Goal: Task Accomplishment & Management: Complete application form

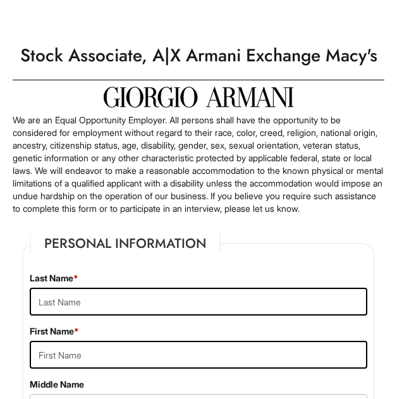
scroll to position [147, 0]
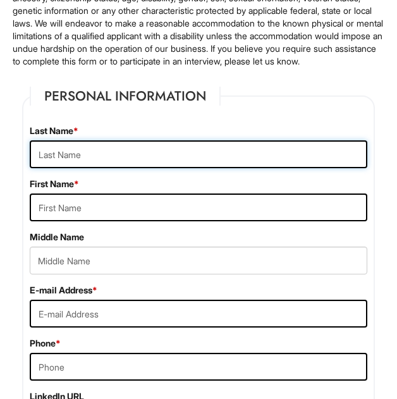
click at [89, 168] on input "text" at bounding box center [199, 154] width 338 height 28
type input "j"
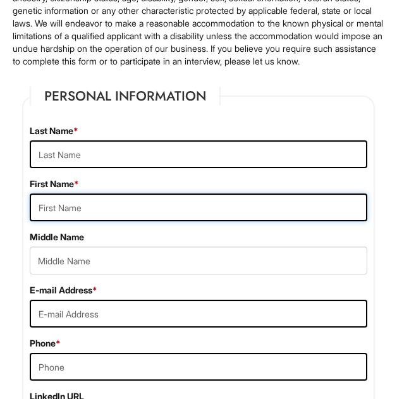
type input "J"
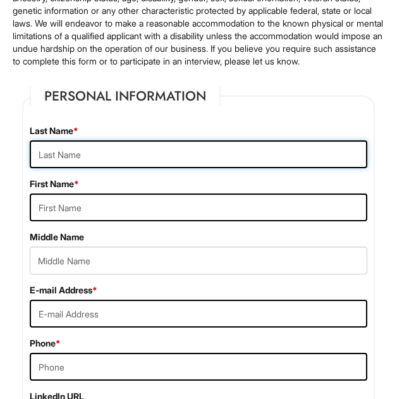
click at [80, 160] on input "text" at bounding box center [199, 154] width 338 height 28
type input "Je-Reis"
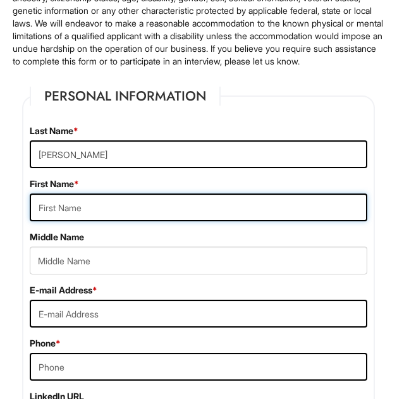
click at [73, 215] on input "text" at bounding box center [199, 208] width 338 height 28
type input "Johnson"
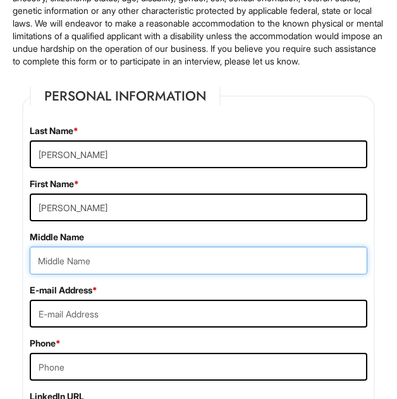
click at [99, 263] on input "text" at bounding box center [199, 261] width 338 height 28
type input "kynaston"
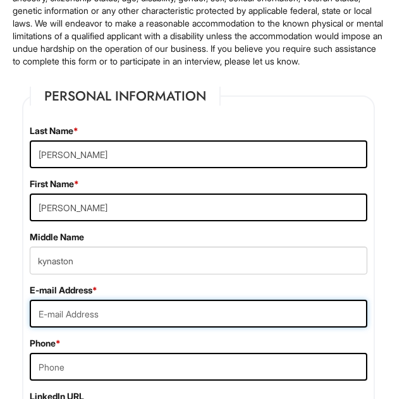
click at [128, 326] on input "email" at bounding box center [199, 314] width 338 height 28
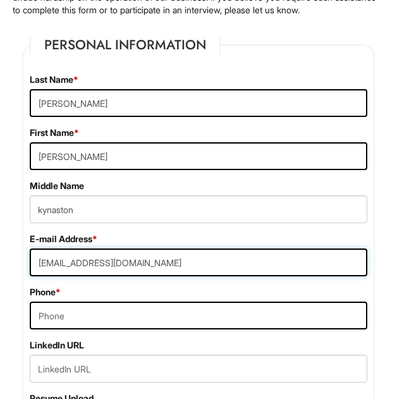
scroll to position [204, 0]
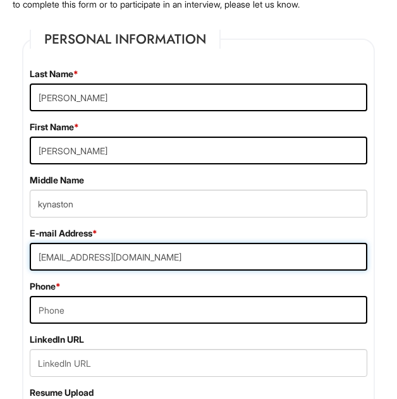
type input "reisxshotz@gmail.com"
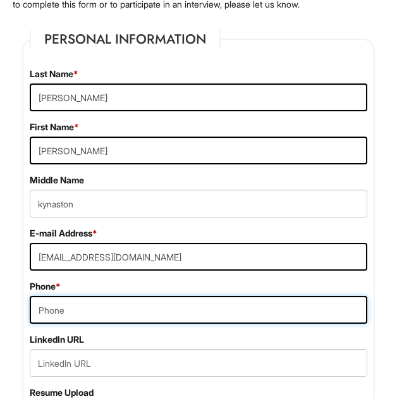
click at [110, 324] on input "tel" at bounding box center [199, 310] width 338 height 28
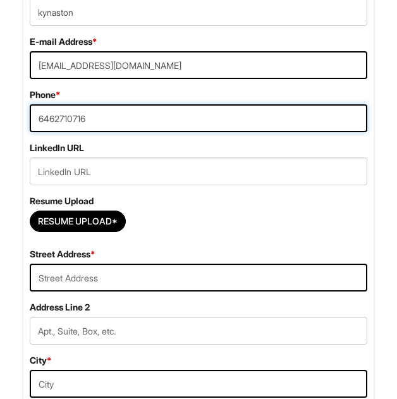
scroll to position [414, 0]
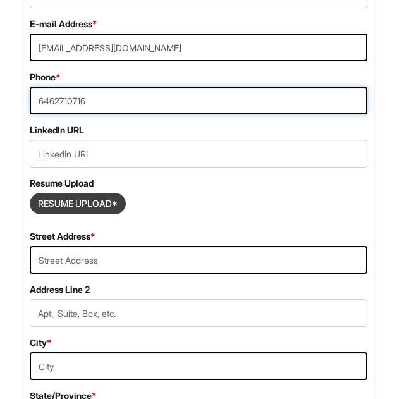
type input "6462710716"
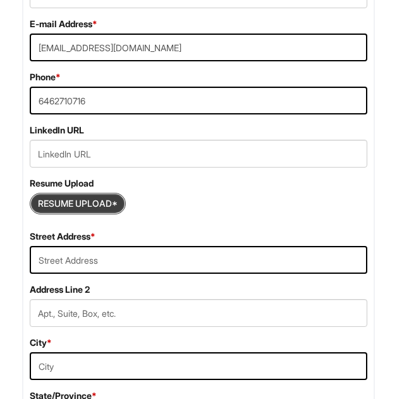
click at [91, 214] on input "Resume Upload*" at bounding box center [77, 204] width 95 height 20
click at [60, 214] on input "Resume Upload*" at bounding box center [77, 204] width 95 height 20
type input "C:\fakepath\Jereis-Resume-1.pdf"
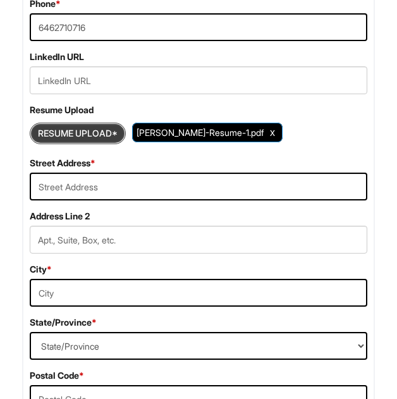
scroll to position [497, 0]
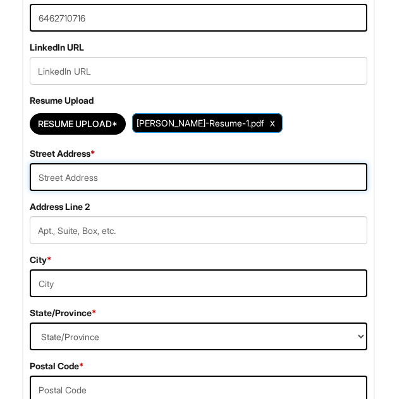
click at [89, 189] on input "text" at bounding box center [199, 177] width 338 height 28
click at [80, 185] on input "122" at bounding box center [199, 177] width 338 height 28
paste input "Claxton Ct"
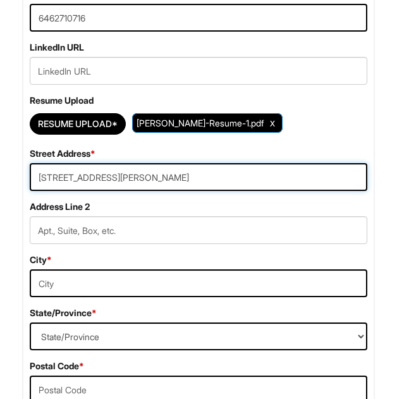
paste input "Jonesboro, GA 30238 United States"
drag, startPoint x: 146, startPoint y: 193, endPoint x: 369, endPoint y: 219, distance: 224.3
click at [369, 219] on div "Street Address * 122 Claxton Ct Jonesboro, GA 30238 United States Address Line …" at bounding box center [198, 226] width 357 height 159
type input "122 Claxton Ct Jonesboro"
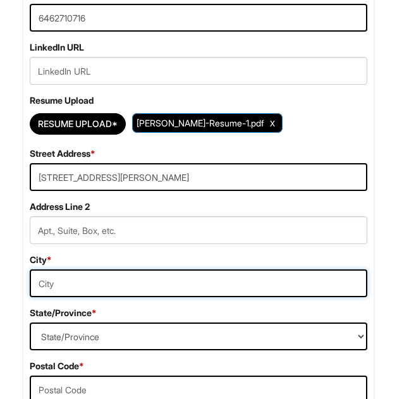
click at [180, 292] on input "text" at bounding box center [199, 284] width 338 height 28
paste input ", GA 30238 United States"
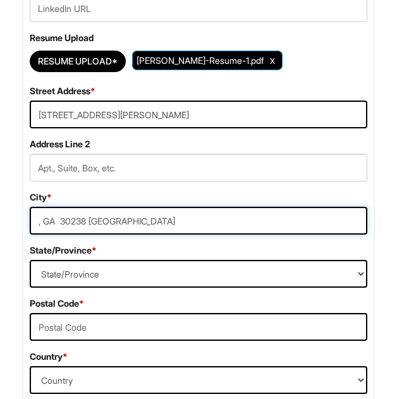
scroll to position [559, 0]
type input ", GA 30238 United States"
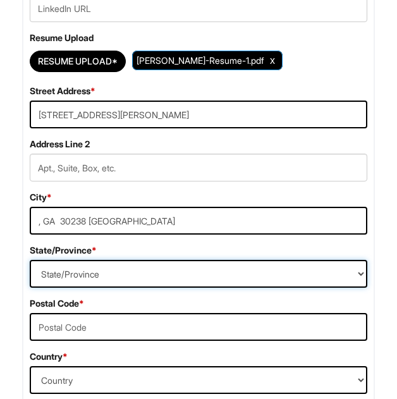
select select "GA"
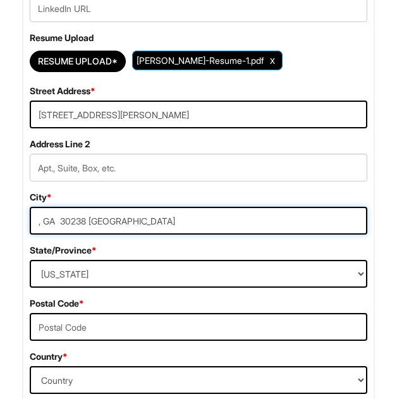
drag, startPoint x: 57, startPoint y: 234, endPoint x: -18, endPoint y: 232, distance: 74.7
click at [77, 235] on input "30238 United States" at bounding box center [199, 221] width 338 height 28
drag, startPoint x: 72, startPoint y: 232, endPoint x: 9, endPoint y: 236, distance: 63.4
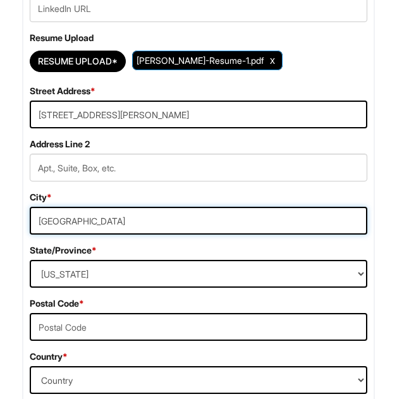
type input "United States"
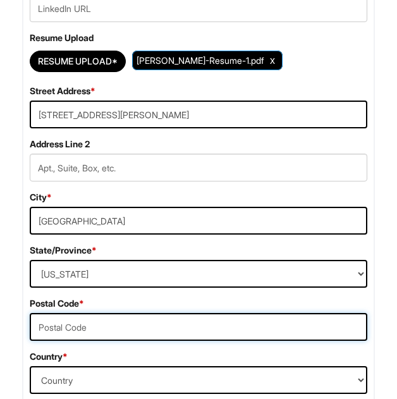
click at [103, 331] on input "text" at bounding box center [199, 327] width 338 height 28
paste input "30238"
type input "30238"
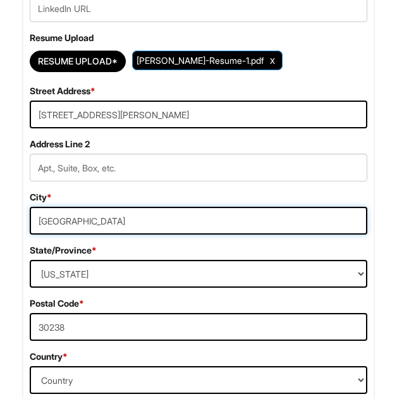
drag, startPoint x: 115, startPoint y: 238, endPoint x: -22, endPoint y: 228, distance: 137.1
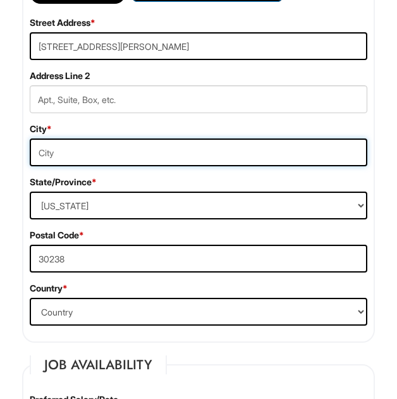
scroll to position [630, 0]
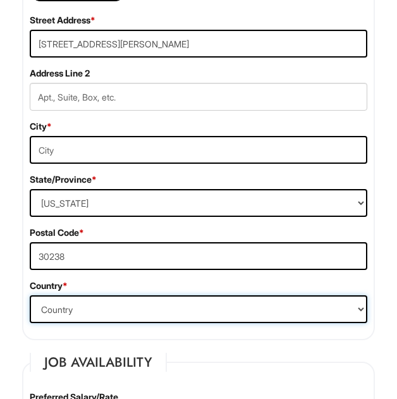
select select "United States of America"
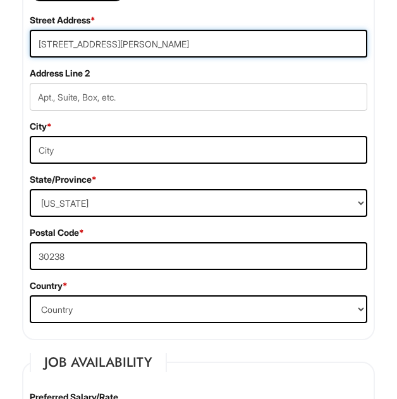
drag, startPoint x: 158, startPoint y: 57, endPoint x: 104, endPoint y: 61, distance: 53.9
click at [104, 58] on input "122 Claxton Ct Jonesboro" at bounding box center [199, 44] width 338 height 28
click at [113, 58] on input "122 Claxton Ct Jonesboro" at bounding box center [199, 44] width 338 height 28
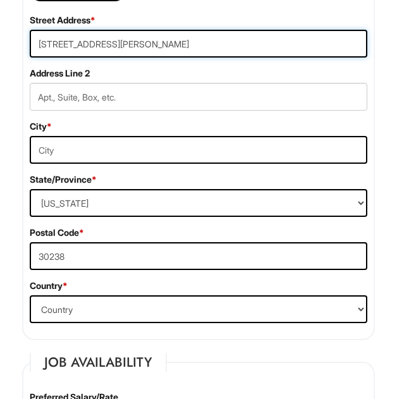
type input "122 Claxton Ct"
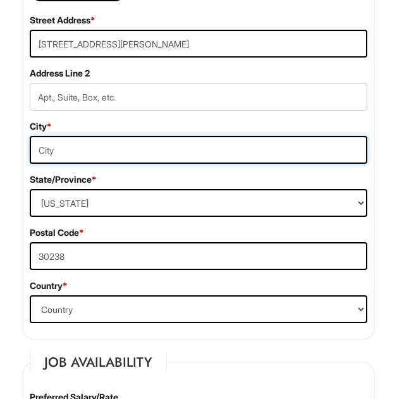
click at [77, 159] on input "text" at bounding box center [199, 150] width 338 height 28
paste input "Jonesboro"
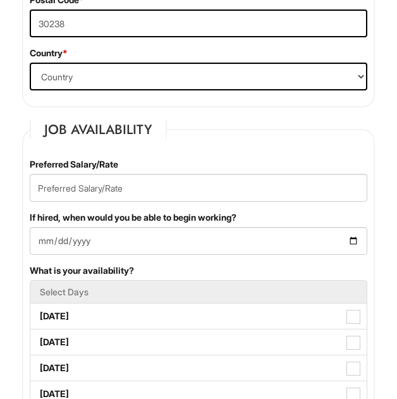
scroll to position [875, 0]
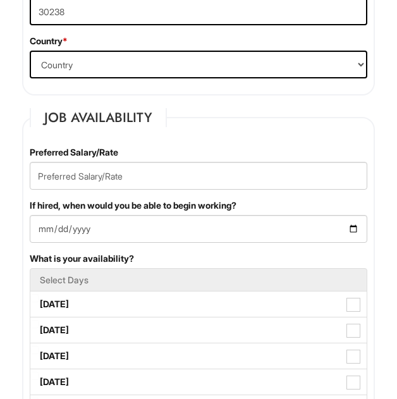
type input "Jonesboro"
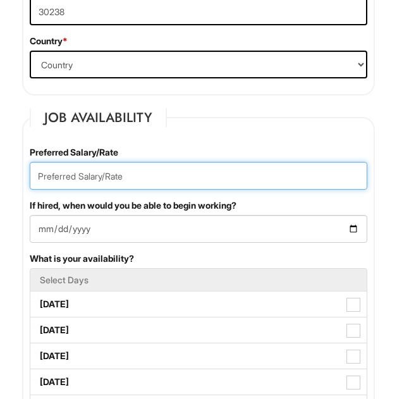
click at [103, 190] on input "text" at bounding box center [199, 176] width 338 height 28
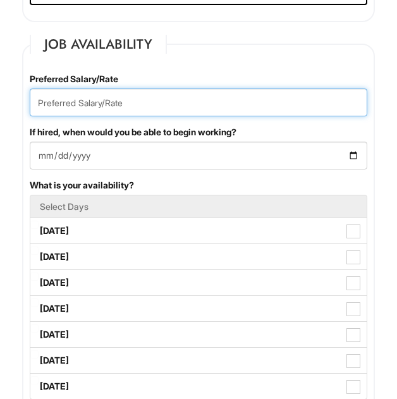
scroll to position [929, 0]
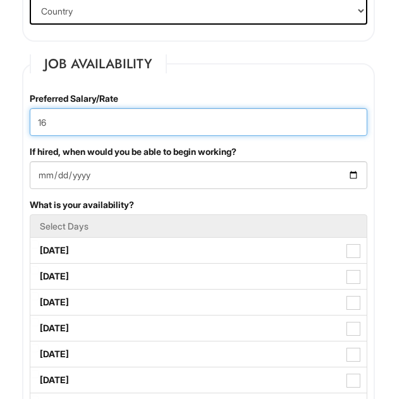
type input "16"
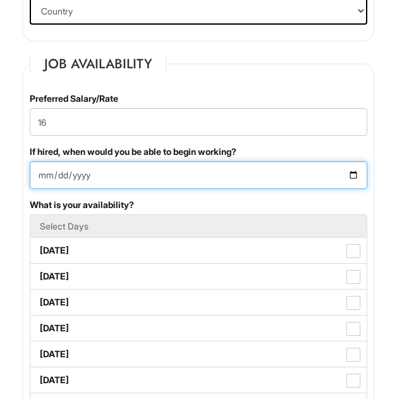
click at [98, 189] on input "If hired, when would you be able to begin working?" at bounding box center [199, 175] width 338 height 28
click at [115, 185] on input "If hired, when would you be able to begin working?" at bounding box center [199, 175] width 338 height 28
click at [89, 186] on input "If hired, when would you be able to begin working?" at bounding box center [199, 175] width 338 height 28
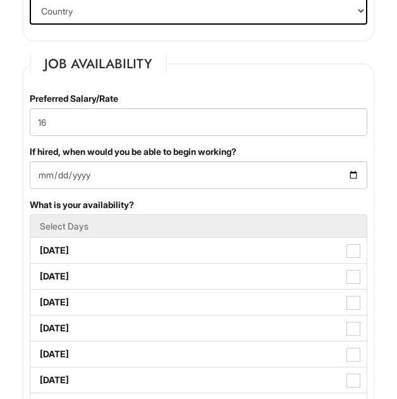
click at [246, 94] on fieldset "Job Availability Preferred Salary/Rate 16 If hired, when would you be able to b…" at bounding box center [198, 372] width 353 height 636
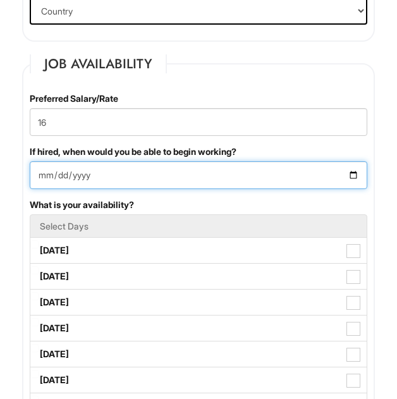
click at [75, 185] on input "If hired, when would you be able to begin working?" at bounding box center [199, 175] width 338 height 28
click at [53, 189] on input "If hired, when would you be able to begin working?" at bounding box center [199, 175] width 338 height 28
type input "2025-09-01"
click at [152, 174] on input "2025-09-01" at bounding box center [199, 175] width 338 height 28
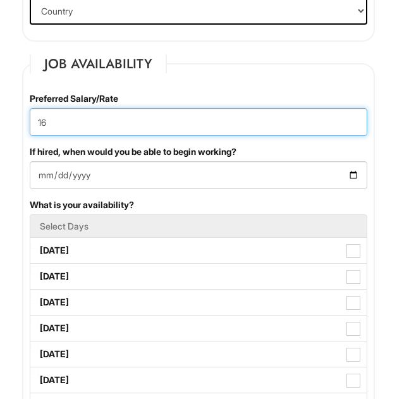
click at [115, 135] on input "16" at bounding box center [199, 122] width 338 height 28
drag, startPoint x: 108, startPoint y: 137, endPoint x: -87, endPoint y: 135, distance: 194.9
type input "2"
drag, startPoint x: 96, startPoint y: 141, endPoint x: -84, endPoint y: 119, distance: 181.7
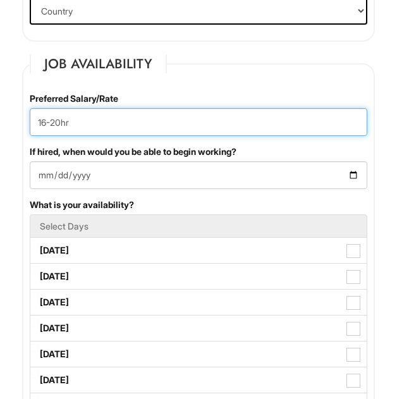
type input "17-20hr"
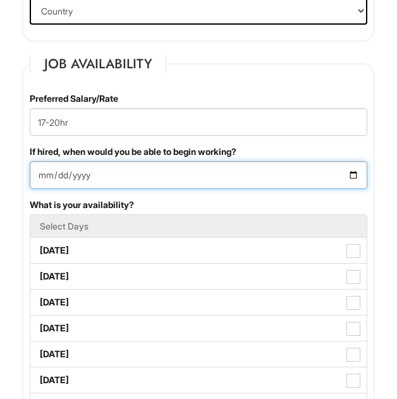
click at [131, 177] on input "2025-09-01" at bounding box center [199, 175] width 338 height 28
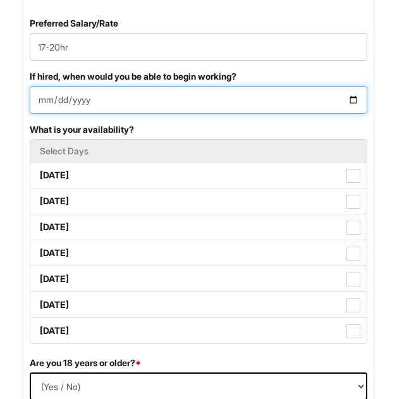
scroll to position [1010, 0]
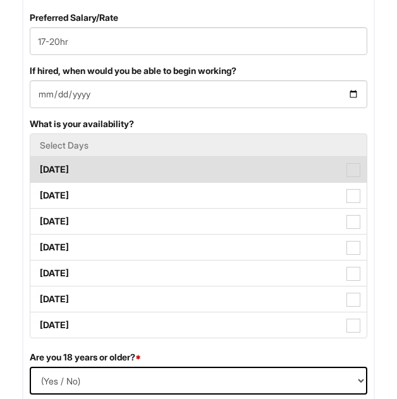
click at [130, 182] on label "Monday" at bounding box center [198, 169] width 337 height 25
click at [39, 168] on Available_Monday "Monday" at bounding box center [34, 163] width 8 height 8
checkbox Available_Monday "true"
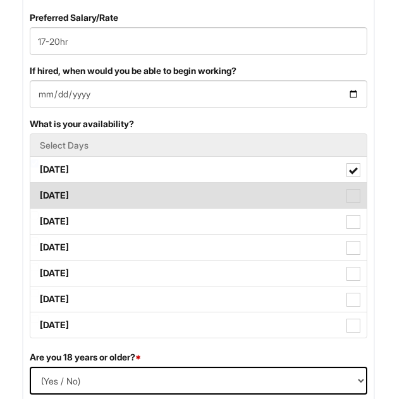
click at [127, 206] on label "Tuesday" at bounding box center [198, 195] width 337 height 25
click at [39, 194] on Available_Tuesday "Tuesday" at bounding box center [34, 189] width 8 height 8
checkbox Available_Tuesday "true"
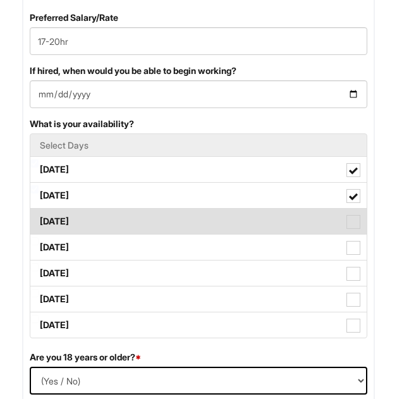
click at [135, 232] on label "Wednesday" at bounding box center [198, 221] width 337 height 25
click at [39, 220] on Available_Wednesday "Wednesday" at bounding box center [34, 215] width 8 height 8
checkbox Available_Wednesday "true"
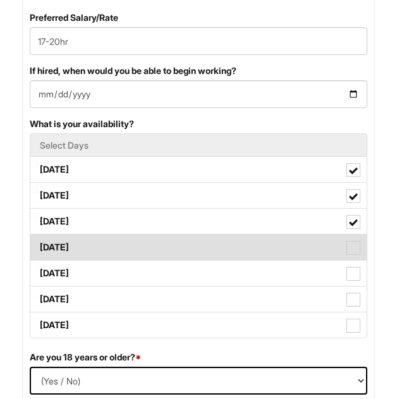
click at [136, 260] on label "Thursday" at bounding box center [198, 247] width 337 height 25
click at [39, 246] on Available_Thursday "Thursday" at bounding box center [34, 241] width 8 height 8
checkbox Available_Thursday "true"
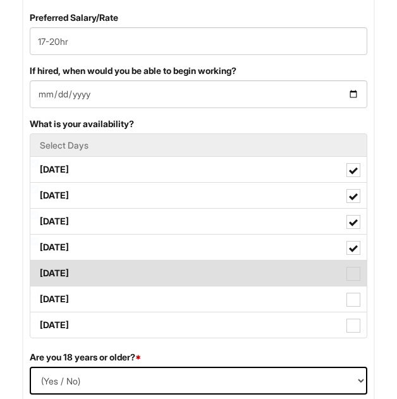
click at [136, 286] on label "Friday" at bounding box center [198, 273] width 337 height 25
click at [39, 271] on Available_Friday "Friday" at bounding box center [34, 267] width 8 height 8
checkbox Available_Friday "true"
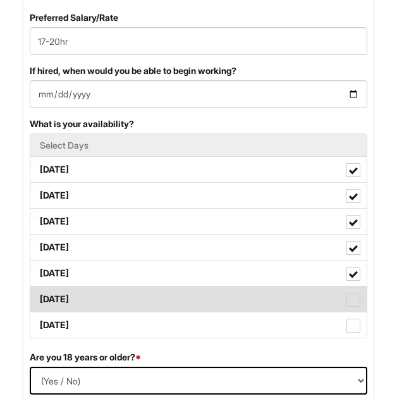
click at [135, 311] on label "Saturday" at bounding box center [198, 299] width 337 height 25
click at [39, 297] on Available_Saturday "Saturday" at bounding box center [34, 293] width 8 height 8
checkbox Available_Saturday "true"
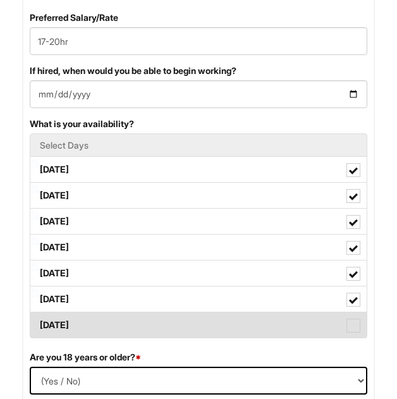
click at [144, 334] on label "Sunday" at bounding box center [198, 325] width 337 height 25
click at [39, 323] on Available_Sunday "Sunday" at bounding box center [34, 319] width 8 height 8
checkbox Available_Sunday "true"
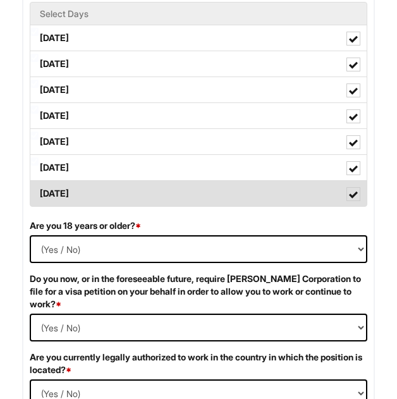
scroll to position [1144, 0]
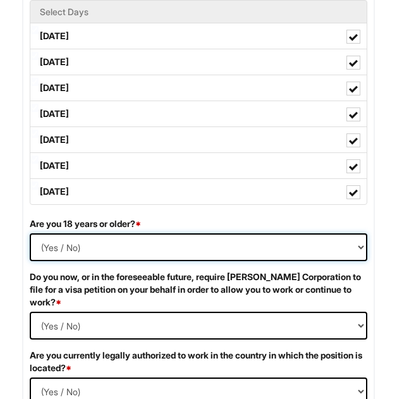
select select "Yes"
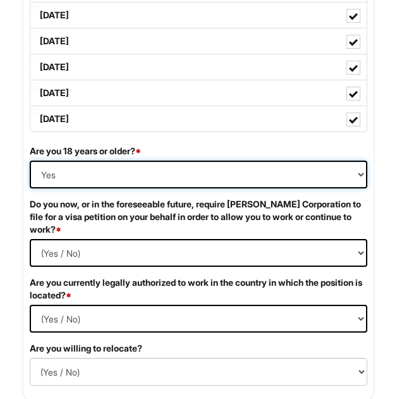
scroll to position [1223, 0]
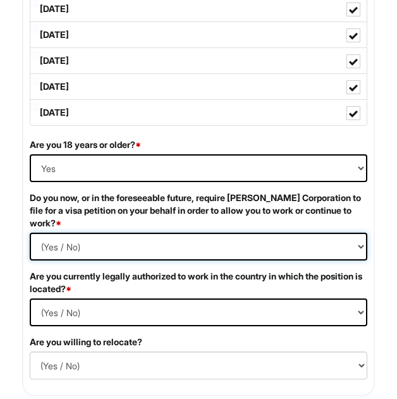
select Required "Yes"
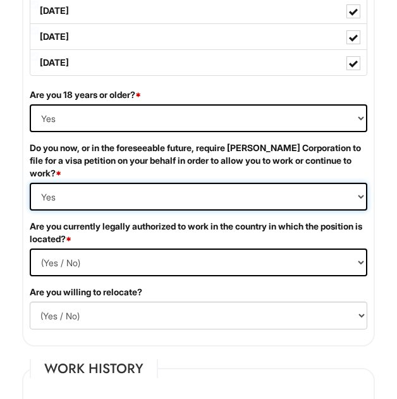
scroll to position [1282, 0]
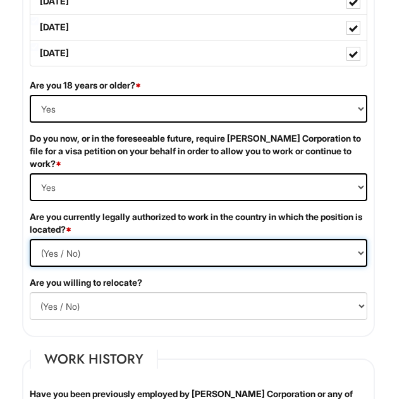
select select "Yes"
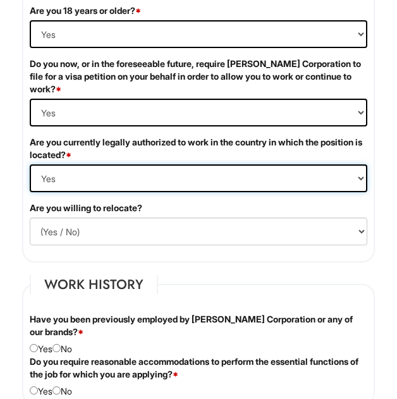
scroll to position [1357, 0]
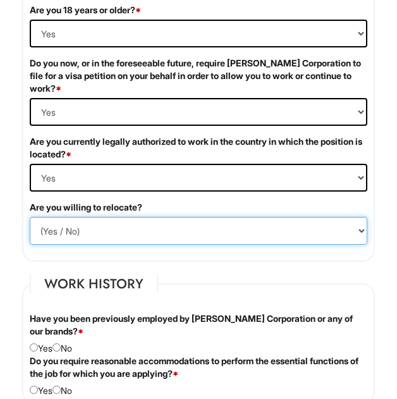
select select "N"
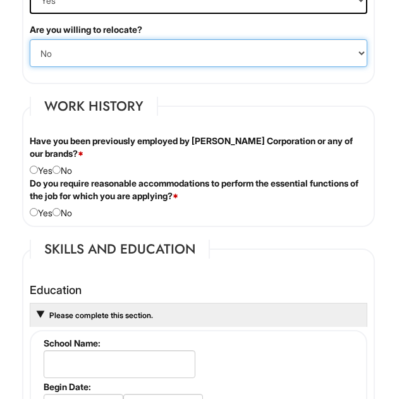
scroll to position [1535, 0]
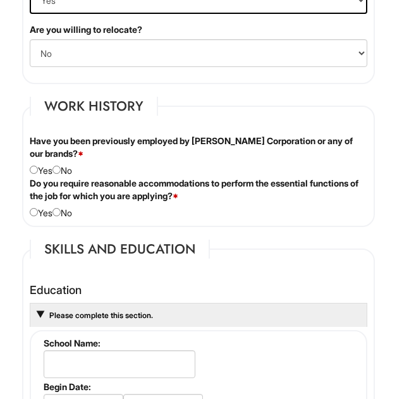
click at [61, 174] on input "radio" at bounding box center [57, 170] width 8 height 8
radio input "true"
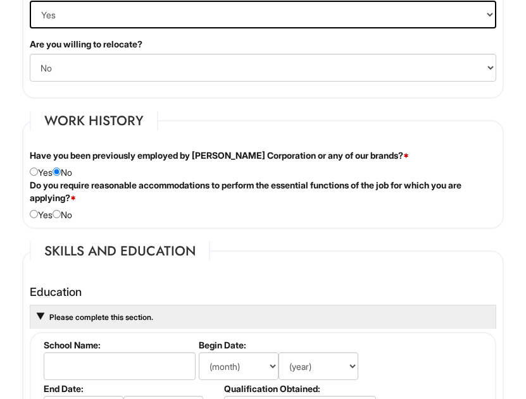
scroll to position [1461, 0]
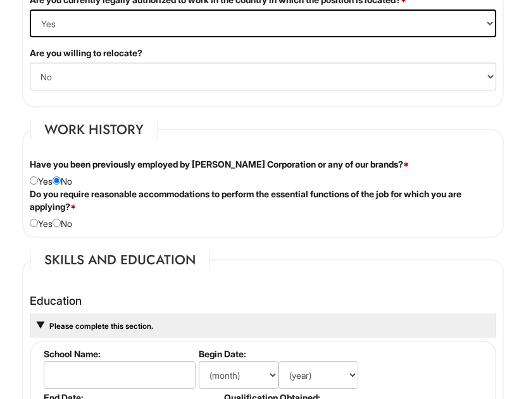
click at [56, 228] on div "Do you require reasonable accommodations to perform the essential functions of …" at bounding box center [262, 209] width 485 height 42
click at [66, 230] on div "Do you require reasonable accommodations to perform the essential functions of …" at bounding box center [262, 209] width 485 height 42
click at [61, 227] on input "radio" at bounding box center [57, 223] width 8 height 8
radio input "true"
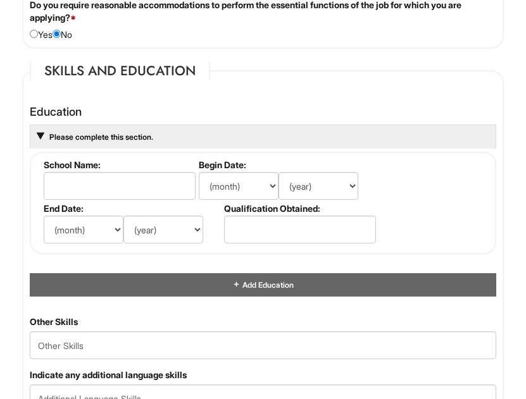
scroll to position [1649, 1]
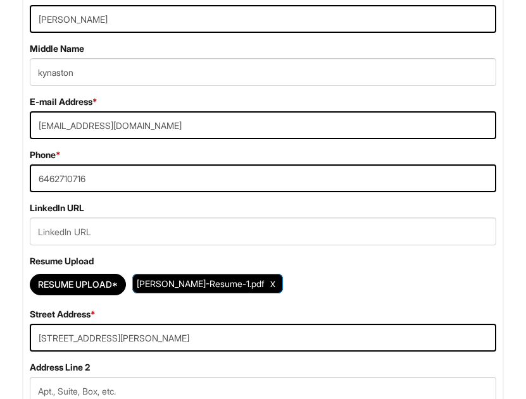
click at [327, 284] on div "Resume Upload* Jereis-Resume-1.pdf" at bounding box center [263, 285] width 466 height 28
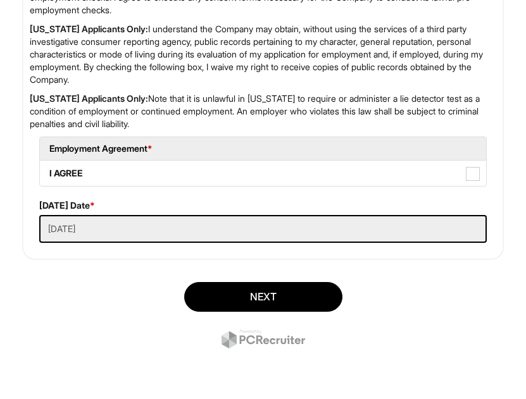
scroll to position [2907, 0]
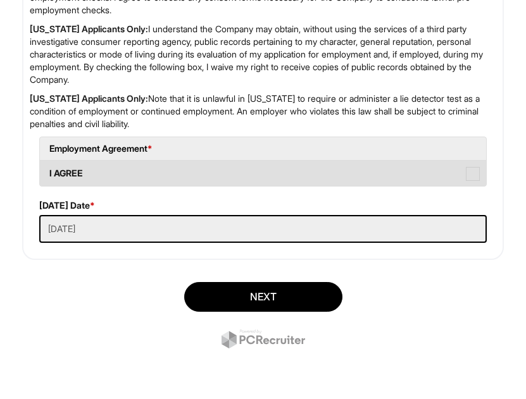
click at [99, 172] on label "I AGREE" at bounding box center [263, 173] width 446 height 25
click at [48, 172] on AGREE "I AGREE" at bounding box center [44, 167] width 8 height 8
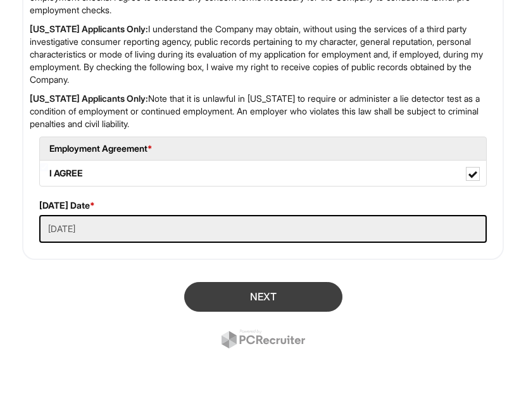
click at [228, 297] on button "Next" at bounding box center [263, 297] width 158 height 30
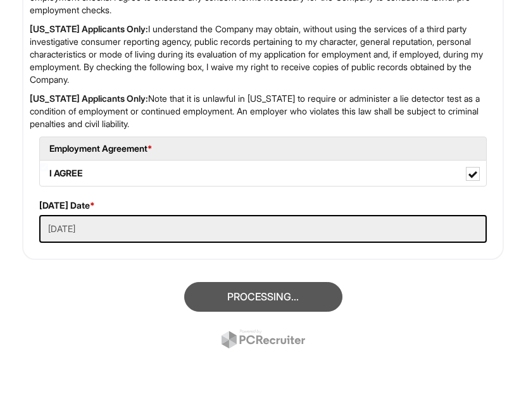
click at [246, 296] on div "Processing..." at bounding box center [263, 317] width 501 height 89
click at [258, 306] on div "Processing..." at bounding box center [263, 317] width 501 height 89
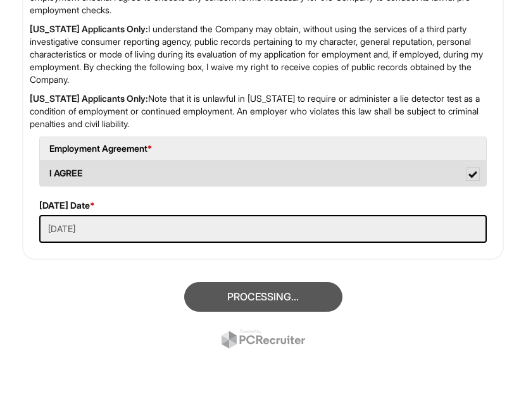
click at [397, 171] on label "I AGREE" at bounding box center [263, 173] width 446 height 25
click at [48, 171] on AGREE "I AGREE" at bounding box center [44, 167] width 8 height 8
click at [397, 171] on label "I AGREE" at bounding box center [263, 173] width 446 height 25
click at [48, 171] on AGREE "I AGREE" at bounding box center [44, 167] width 8 height 8
checkbox AGREE "true"
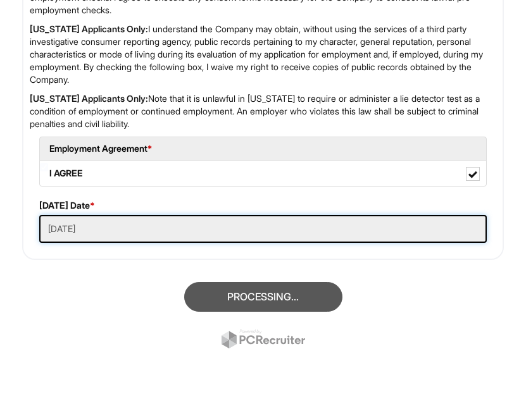
click at [181, 220] on Applied "08/26/2025" at bounding box center [262, 229] width 447 height 28
click at [133, 240] on Applied "08/26/2025" at bounding box center [262, 229] width 447 height 28
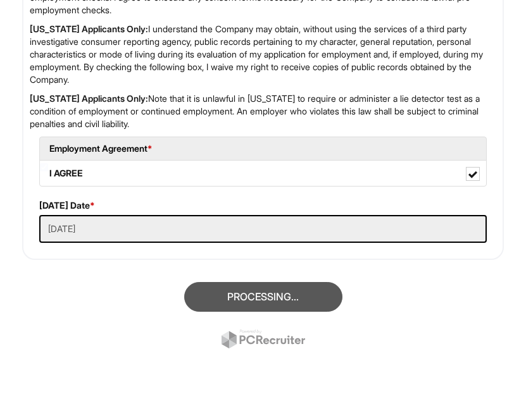
click at [249, 302] on div "Processing..." at bounding box center [263, 317] width 501 height 89
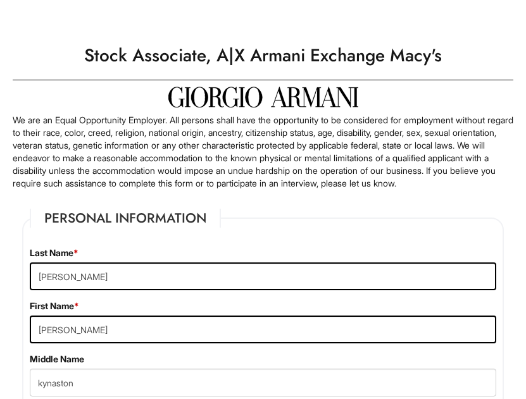
scroll to position [2907, 0]
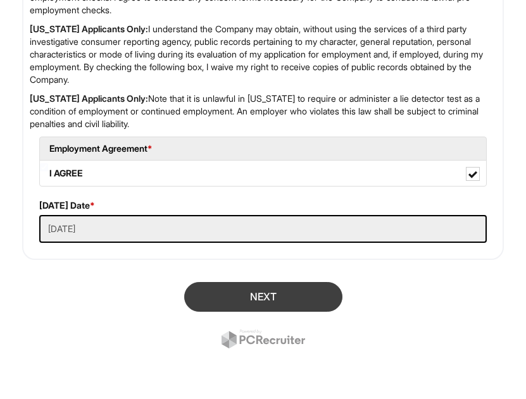
click at [277, 297] on button "Next" at bounding box center [263, 297] width 158 height 30
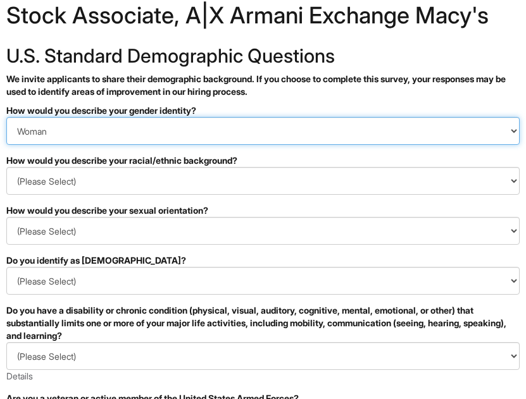
scroll to position [34, 0]
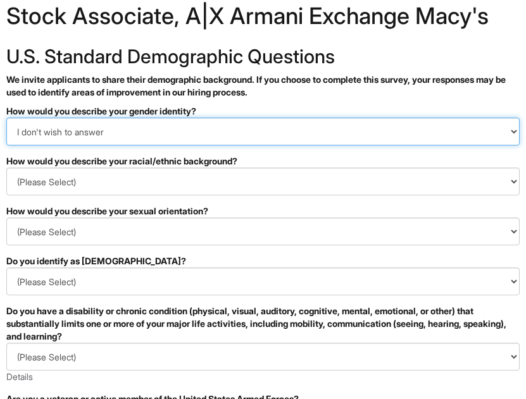
select select "Man"
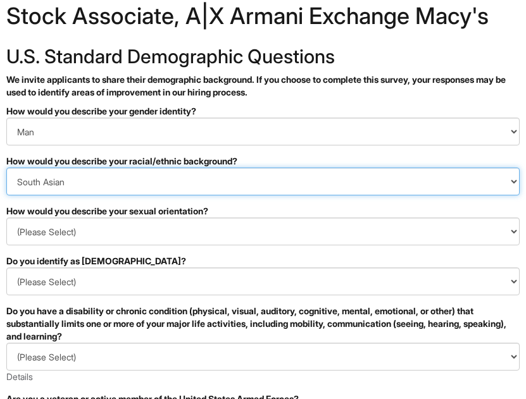
select select "Black or of African descent"
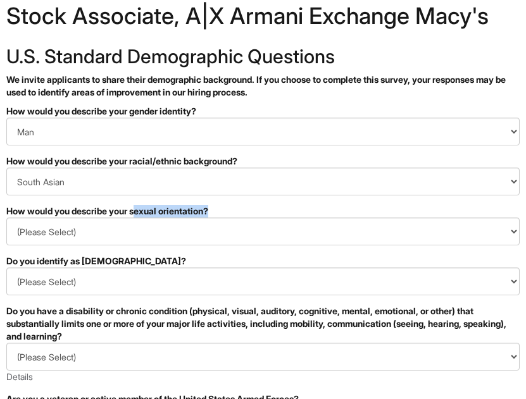
drag, startPoint x: 244, startPoint y: 207, endPoint x: 140, endPoint y: 209, distance: 104.5
click at [140, 209] on div "How would you describe your sexual orientation?" at bounding box center [262, 211] width 513 height 13
copy div "exual orientation?"
click at [274, 204] on form "PLEASE COMPLETE ALL REQUIRED FIELDS How would you describe your gender identity…" at bounding box center [262, 382] width 513 height 555
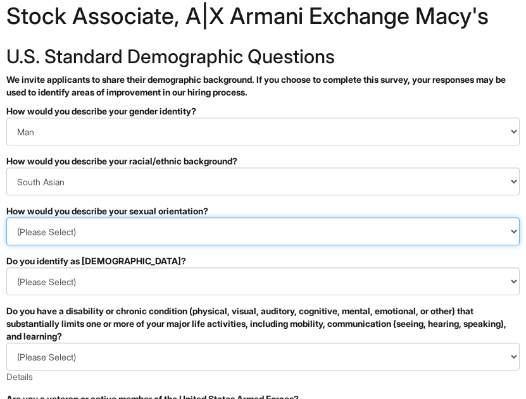
select select "Heterosexual"
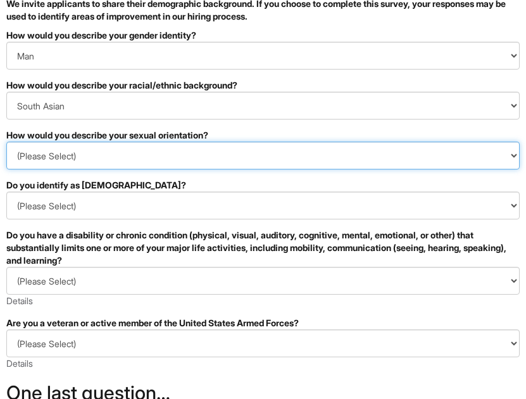
scroll to position [110, 0]
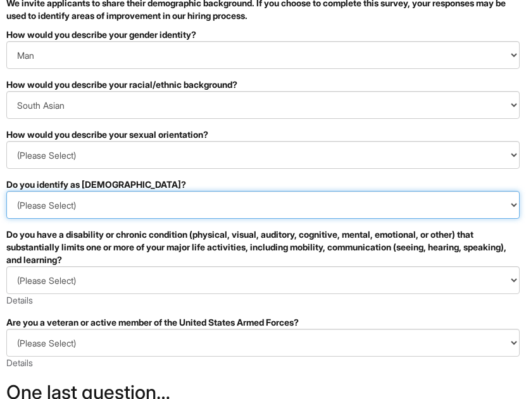
select select "No"
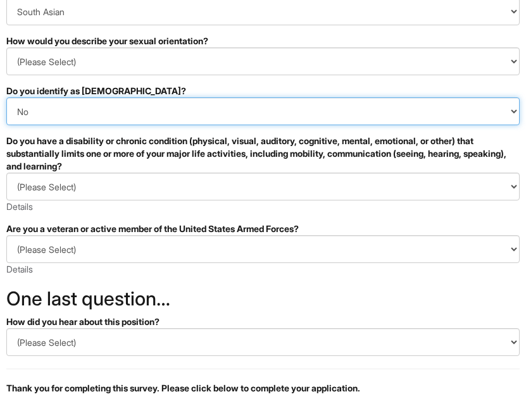
scroll to position [211, 0]
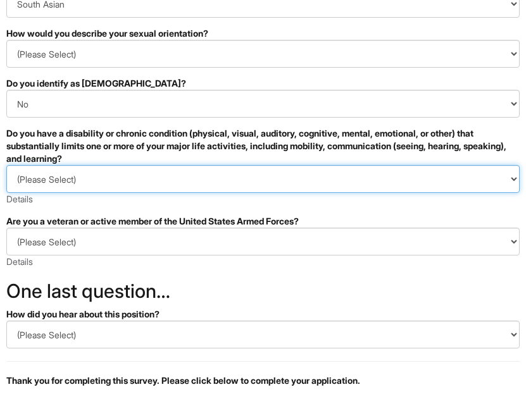
select select "NO, I DON'T HAVE A DISABILITY"
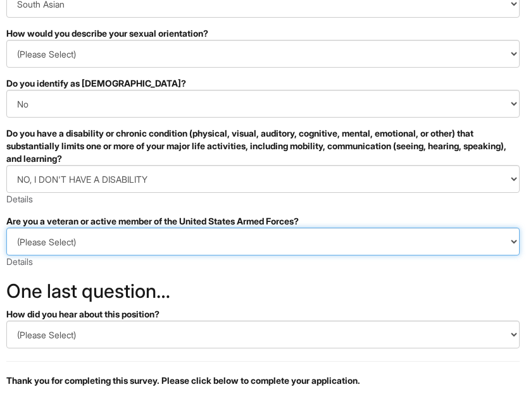
select select "I AM NOT A PROTECTED VETERAN"
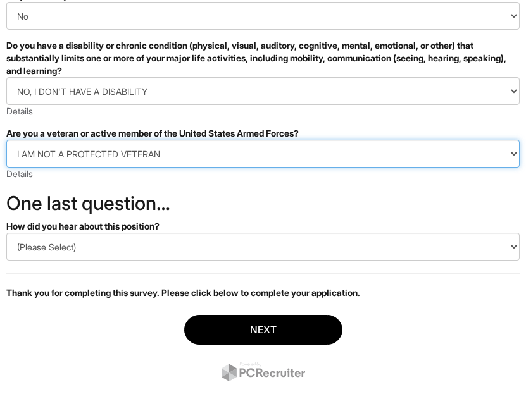
scroll to position [304, 0]
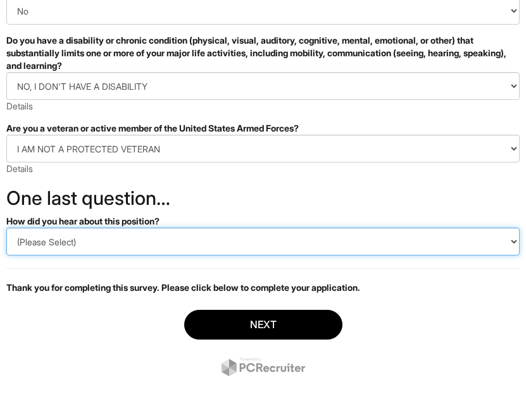
select select "LinkedIn"
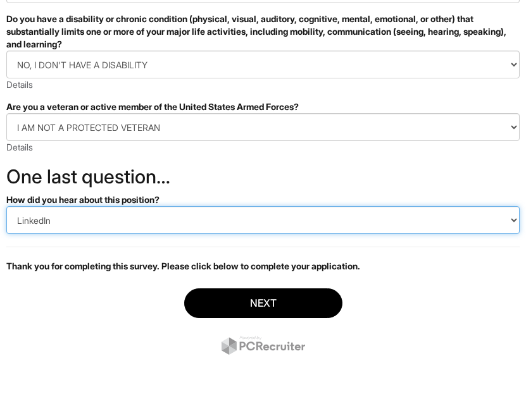
scroll to position [326, 0]
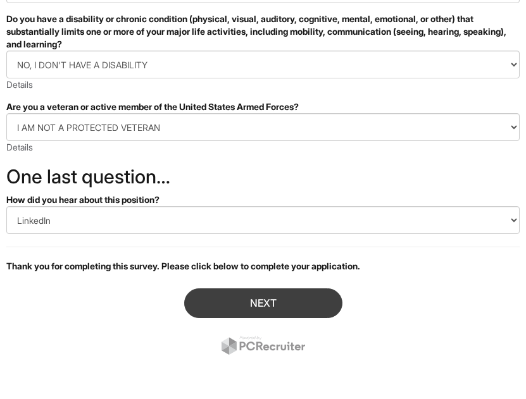
click at [224, 304] on button "Next" at bounding box center [263, 304] width 158 height 30
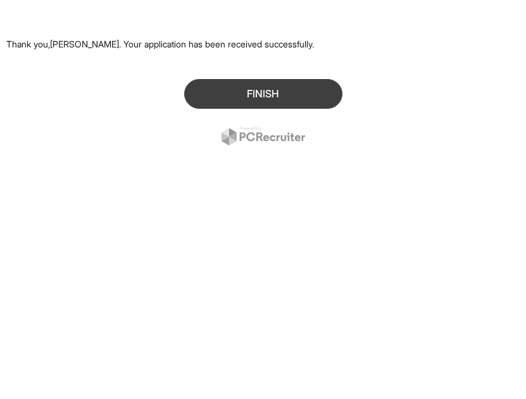
click at [251, 97] on button "Finish" at bounding box center [263, 94] width 158 height 30
